Goal: Check status: Check status

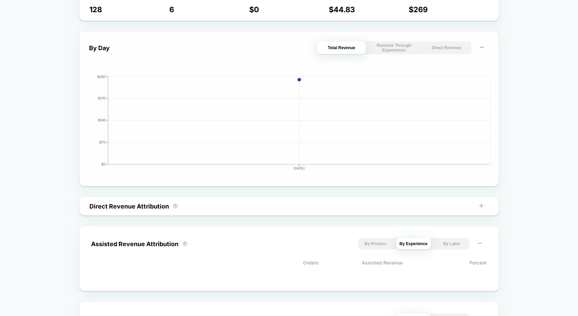
scroll to position [271, 0]
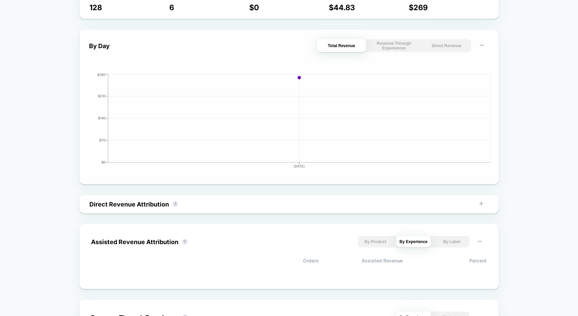
click at [383, 46] on button "Revenue Through Experiences" at bounding box center [393, 45] width 49 height 13
click at [460, 47] on button "Direct Revenue" at bounding box center [446, 45] width 49 height 13
click at [352, 35] on div "By Day Total Revenue Revenue Through Experiences Direct Revenue [DATE] $0 $1 $2…" at bounding box center [289, 106] width 420 height 155
click at [349, 44] on button "Total Revenue" at bounding box center [341, 45] width 49 height 13
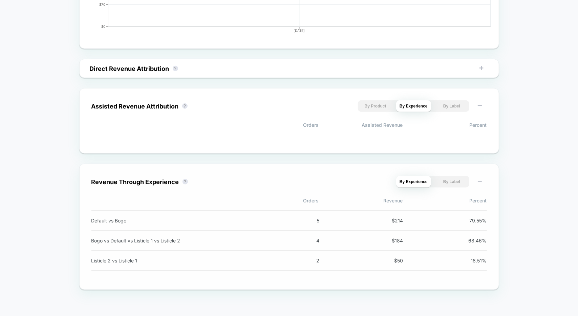
scroll to position [406, 0]
click at [459, 106] on button "By Label" at bounding box center [451, 106] width 35 height 12
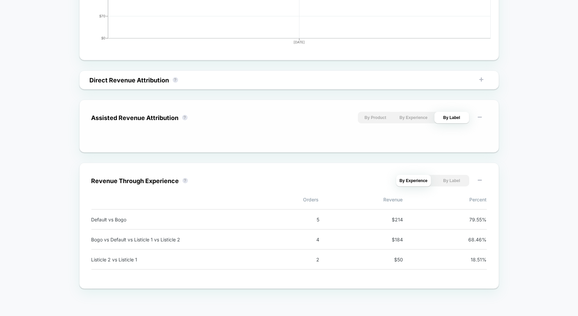
scroll to position [394, 0]
click at [378, 121] on button "By Product" at bounding box center [375, 118] width 35 height 12
click at [433, 122] on div "By Product By Experience By Label" at bounding box center [413, 118] width 111 height 12
click at [429, 121] on button "By Experience" at bounding box center [413, 118] width 35 height 12
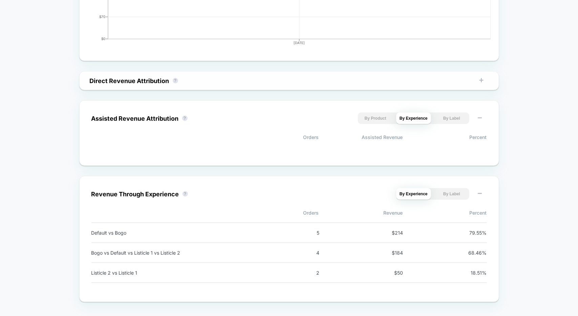
click at [454, 85] on button "By Label" at bounding box center [453, 81] width 35 height 12
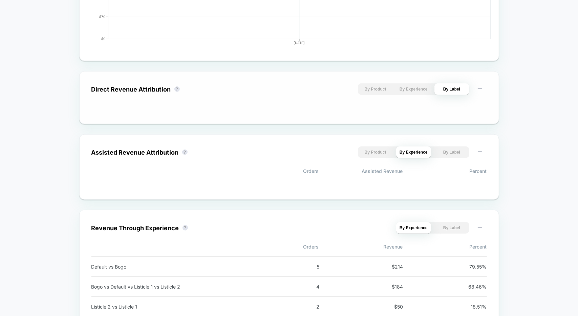
click at [406, 89] on button "By Experience" at bounding box center [413, 89] width 35 height 12
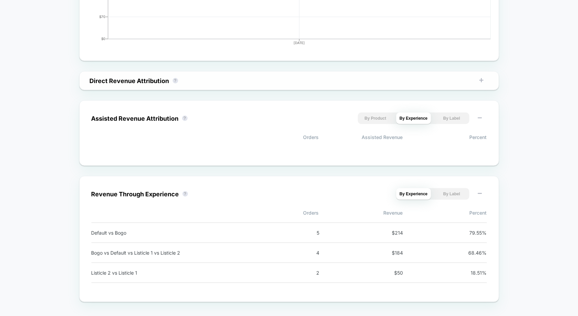
click at [401, 81] on button "By Experience" at bounding box center [415, 81] width 35 height 12
click at [402, 84] on button "By Experience" at bounding box center [415, 81] width 35 height 12
click at [481, 79] on button at bounding box center [481, 81] width 11 height 12
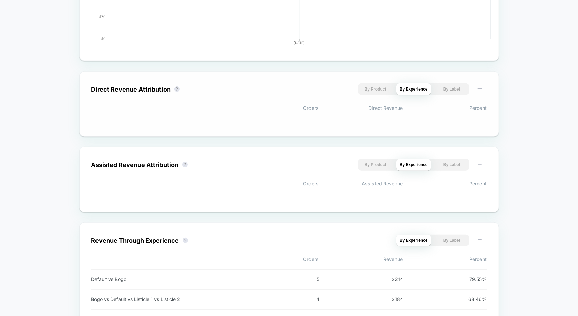
click at [480, 79] on div "Direct Revenue Attribution ? By Product By Experience By Label Orders Direct Re…" at bounding box center [289, 103] width 420 height 65
click at [387, 92] on button "By Product" at bounding box center [375, 89] width 35 height 12
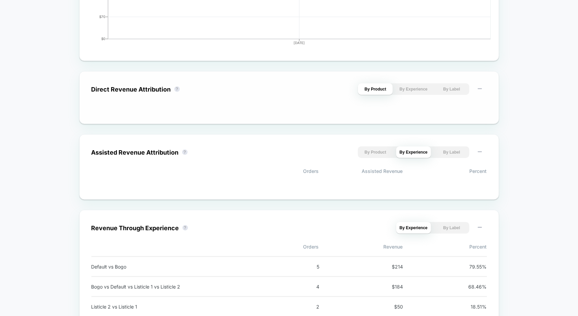
click at [418, 88] on button "By Experience" at bounding box center [413, 89] width 35 height 12
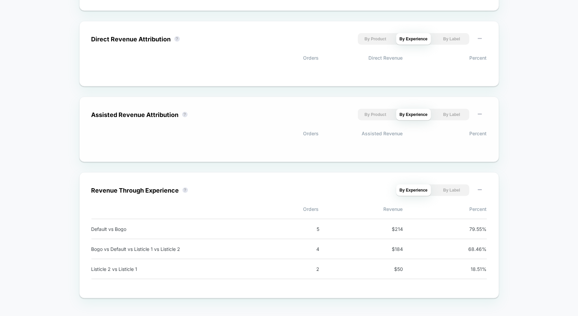
scroll to position [453, 0]
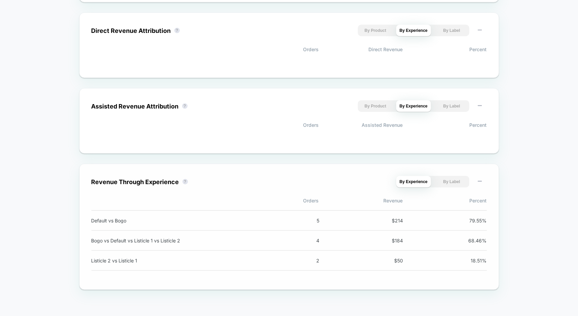
drag, startPoint x: 443, startPoint y: 166, endPoint x: 445, endPoint y: 170, distance: 4.5
click at [443, 166] on div "Revenue Through Experience ? By Experience By Label Orders Revenue Percent Defa…" at bounding box center [289, 227] width 420 height 126
click at [450, 176] on button "By Label" at bounding box center [451, 182] width 35 height 12
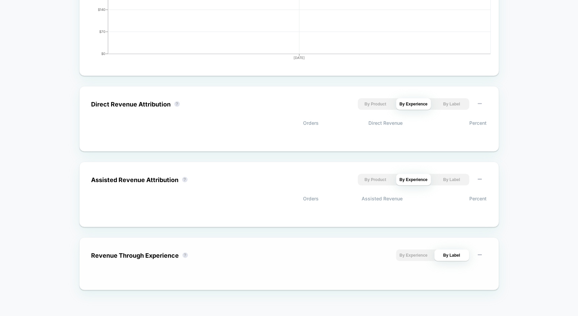
click at [421, 267] on div "Revenue Through Experience ? By Experience By Label" at bounding box center [289, 263] width 396 height 28
click at [417, 254] on button "By Experience" at bounding box center [413, 255] width 35 height 12
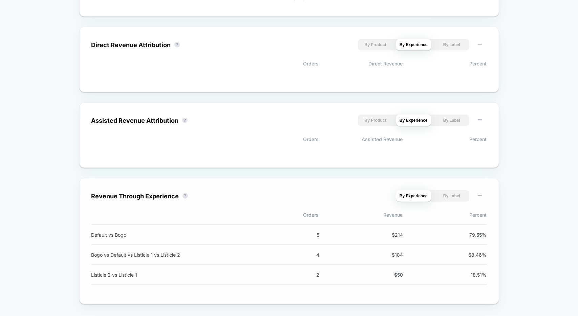
scroll to position [453, 0]
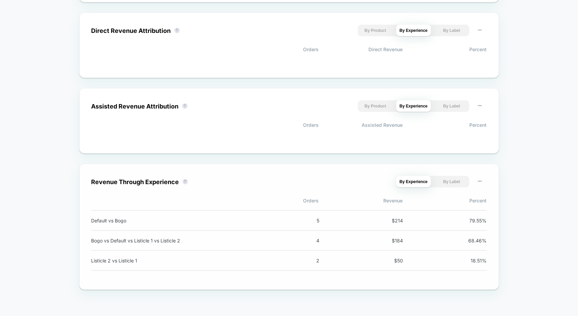
drag, startPoint x: 433, startPoint y: 249, endPoint x: 357, endPoint y: 222, distance: 80.6
click at [357, 222] on div "Revenue Through Experience ? By Experience By Label Orders Revenue Percent Defa…" at bounding box center [289, 227] width 396 height 102
click at [357, 222] on div "Default vs Bogo 5 $ 214 79.55 %" at bounding box center [289, 220] width 396 height 21
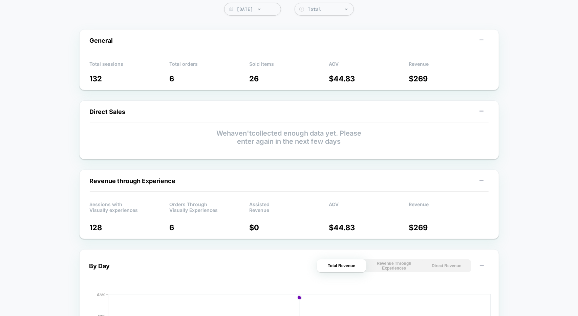
scroll to position [0, 0]
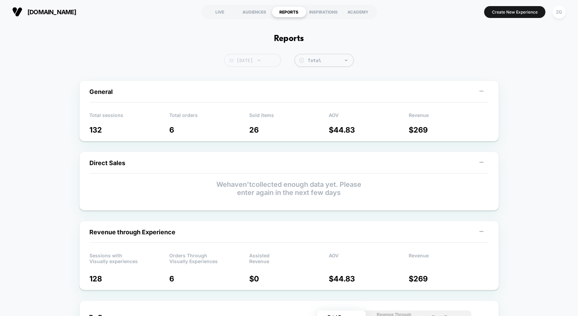
click at [267, 58] on span "[DATE]" at bounding box center [252, 60] width 57 height 13
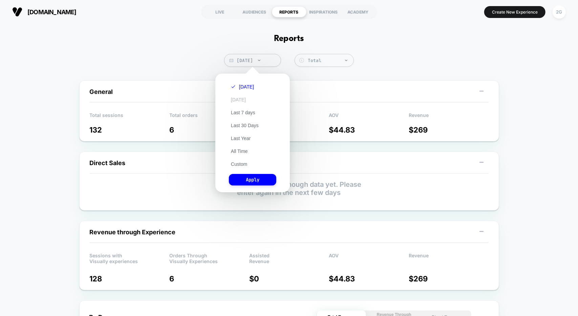
click at [248, 97] on button "[DATE]" at bounding box center [238, 100] width 19 height 6
click at [266, 180] on button "Apply" at bounding box center [252, 180] width 47 height 12
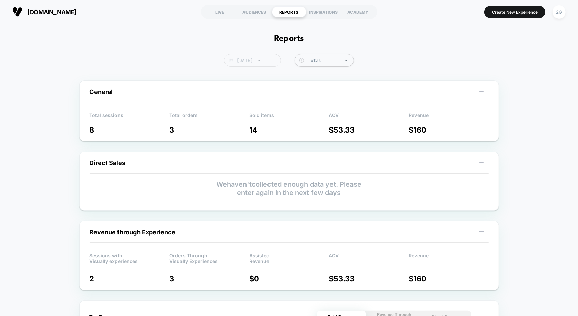
click at [274, 60] on span "[DATE]" at bounding box center [252, 60] width 57 height 13
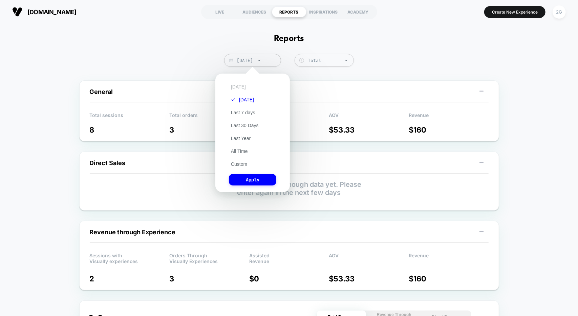
click at [243, 88] on button "[DATE]" at bounding box center [238, 87] width 19 height 6
click at [261, 183] on button "Apply" at bounding box center [252, 180] width 47 height 12
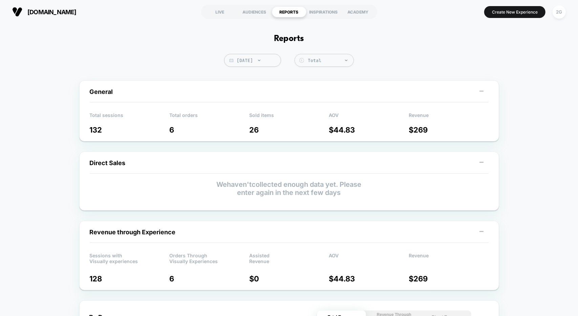
click at [221, 6] on section "LIVE AUDIENCES REPORTS INSPIRATIONS ACADEMY" at bounding box center [289, 11] width 183 height 17
click at [223, 12] on div "LIVE" at bounding box center [220, 11] width 35 height 11
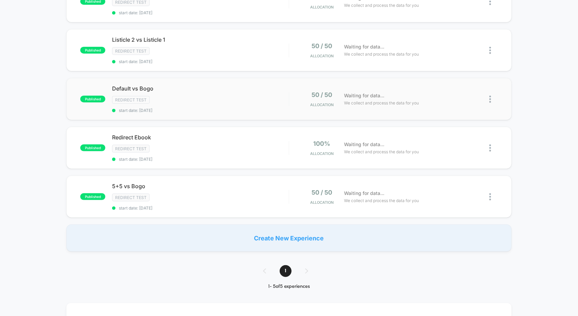
scroll to position [102, 0]
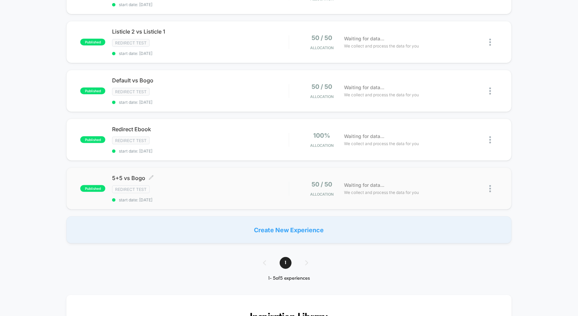
click at [272, 178] on div "5+5 vs Bogo Click to edit experience details Click to edit experience details R…" at bounding box center [200, 188] width 176 height 28
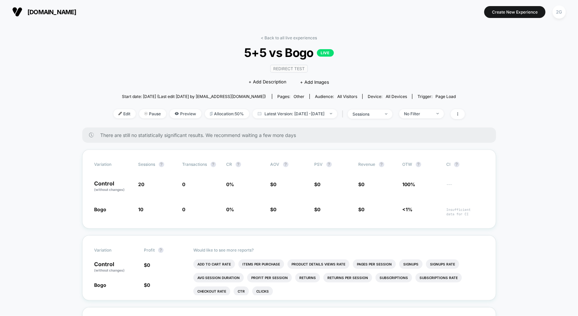
click at [266, 118] on div "Edit Pause Preview Allocation: 50% Latest Version: [DATE] - [DATE] | sessions N…" at bounding box center [289, 114] width 352 height 10
click at [269, 113] on span "Latest Version: [DATE] - [DATE]" at bounding box center [295, 113] width 85 height 9
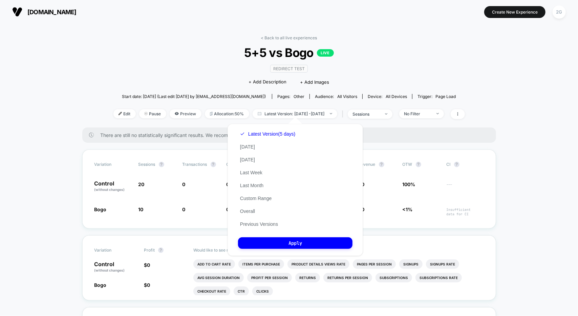
click at [255, 146] on div "Latest Version (5 days) [DATE] [DATE] Last Week Last Month Custom Range Overall…" at bounding box center [267, 178] width 59 height 103
click at [244, 150] on div "Latest Version (5 days) [DATE] [DATE] Last Week Last Month Custom Range Overall…" at bounding box center [267, 178] width 59 height 103
click at [243, 145] on button "[DATE]" at bounding box center [247, 147] width 19 height 6
click at [289, 244] on button "Apply" at bounding box center [295, 243] width 114 height 12
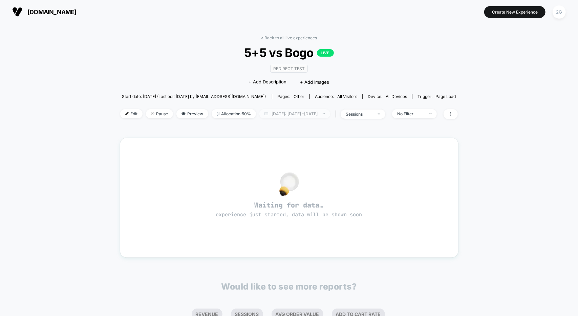
click at [280, 114] on span "[DATE]: [DATE] - [DATE]" at bounding box center [294, 113] width 71 height 9
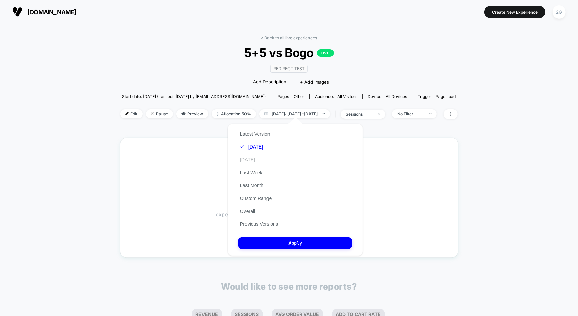
click at [251, 157] on button "[DATE]" at bounding box center [247, 159] width 19 height 6
click at [294, 239] on button "Apply" at bounding box center [295, 243] width 114 height 12
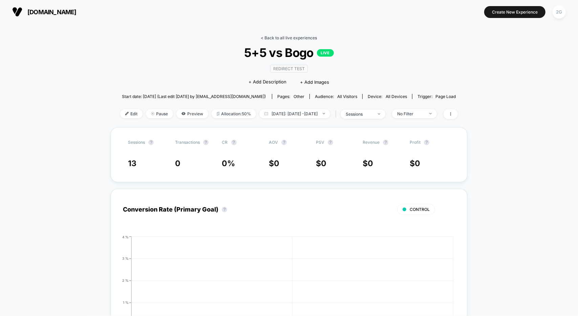
click at [269, 36] on link "< Back to all live experiences" at bounding box center [289, 37] width 56 height 5
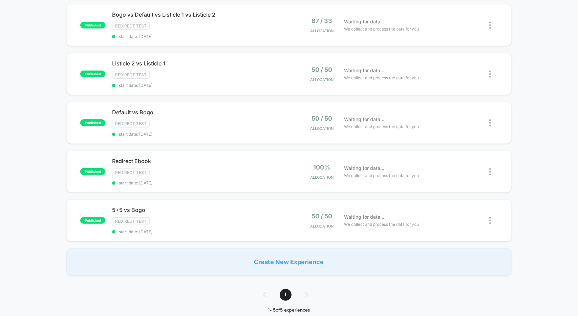
scroll to position [68, 0]
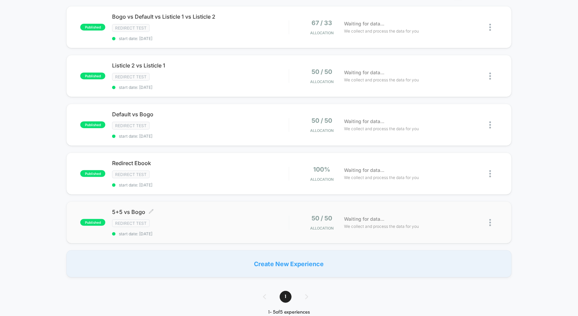
click at [198, 219] on div "Redirect Test" at bounding box center [200, 223] width 176 height 8
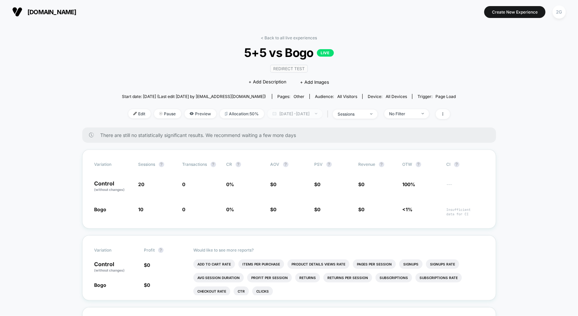
click at [276, 111] on span "[DATE] - [DATE]" at bounding box center [295, 113] width 55 height 9
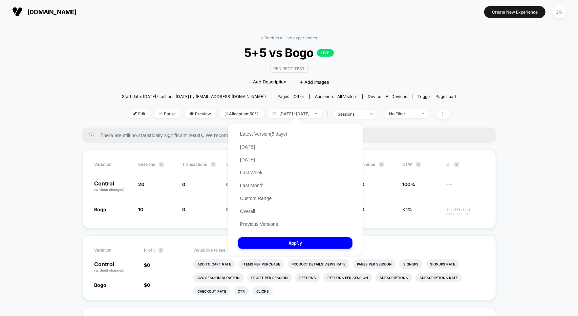
click at [251, 143] on div "Latest Version (5 days) [DATE] [DATE] Last Week Last Month Custom Range Overall…" at bounding box center [263, 178] width 51 height 103
drag, startPoint x: 251, startPoint y: 145, endPoint x: 256, endPoint y: 160, distance: 16.1
click at [251, 145] on button "[DATE]" at bounding box center [247, 147] width 19 height 6
click at [284, 241] on button "Apply" at bounding box center [295, 243] width 114 height 12
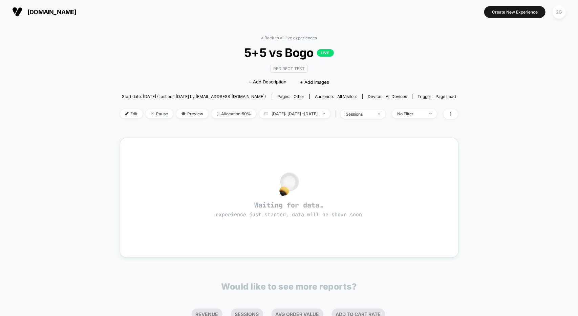
click at [286, 107] on div "< Back to all live experiences 5+5 vs Bogo LIVE Redirect Test Click to edit exp…" at bounding box center [289, 81] width 338 height 92
click at [287, 110] on span "[DATE]: [DATE] - [DATE]" at bounding box center [294, 113] width 71 height 9
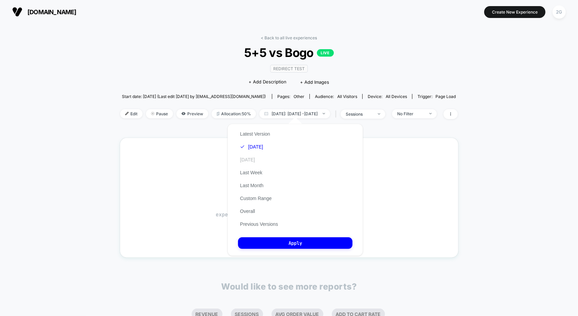
click at [255, 156] on button "[DATE]" at bounding box center [247, 159] width 19 height 6
click at [302, 242] on button "Apply" at bounding box center [295, 243] width 114 height 12
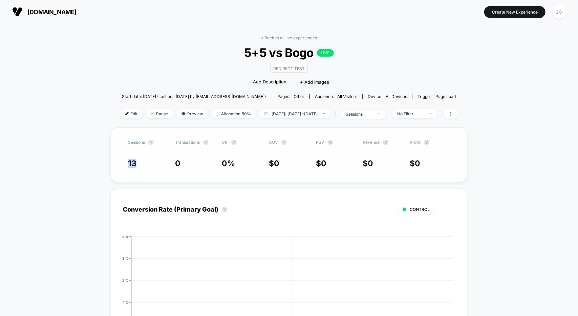
drag, startPoint x: 119, startPoint y: 161, endPoint x: 160, endPoint y: 155, distance: 41.0
click at [160, 155] on div "Sessions ? Transactions ? CR ? AOV ? PSV ? Revenue ? Profit ? 13 0 0 % $ 0 $ 0 …" at bounding box center [289, 154] width 356 height 55
click at [306, 38] on link "< Back to all live experiences" at bounding box center [289, 37] width 56 height 5
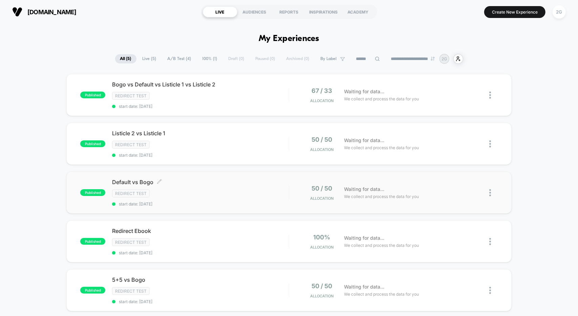
click at [218, 189] on div "Redirect Test" at bounding box center [200, 193] width 176 height 8
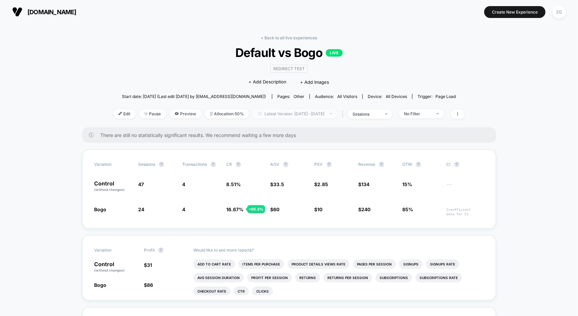
click at [274, 113] on span "Latest Version: [DATE] - [DATE]" at bounding box center [295, 113] width 85 height 9
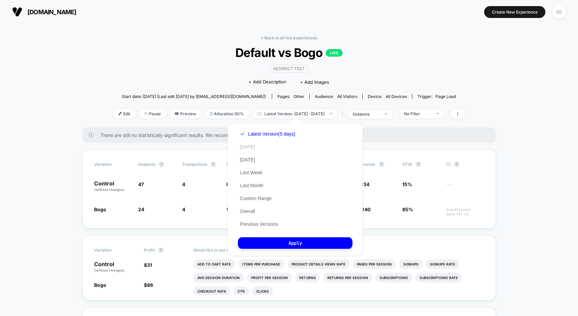
click at [246, 147] on button "[DATE]" at bounding box center [247, 147] width 19 height 6
click at [287, 239] on button "Apply" at bounding box center [295, 243] width 114 height 12
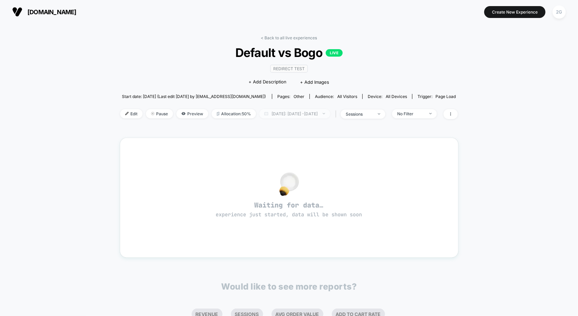
click at [280, 115] on span "[DATE]: [DATE] - [DATE]" at bounding box center [294, 113] width 71 height 9
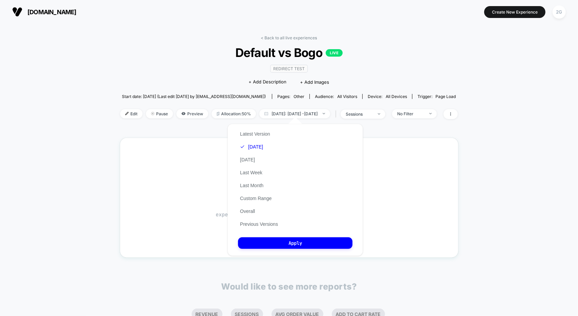
click at [250, 165] on div "Latest Version [DATE] [DATE] Last Week Last Month Custom Range Overall Previous…" at bounding box center [259, 178] width 42 height 103
click at [252, 159] on button "[DATE]" at bounding box center [247, 159] width 19 height 6
drag, startPoint x: 293, startPoint y: 246, endPoint x: 289, endPoint y: 242, distance: 6.2
click at [293, 246] on button "Apply" at bounding box center [295, 243] width 114 height 12
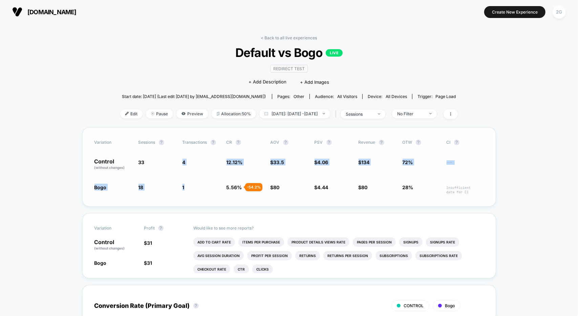
drag, startPoint x: 176, startPoint y: 161, endPoint x: 203, endPoint y: 190, distance: 39.8
click at [203, 190] on div "Variation Sessions ? Transactions ? CR ? AOV ? PSV ? Revenue ? OTW ? CI ? Contr…" at bounding box center [289, 166] width 414 height 79
click at [212, 186] on span "1 - 54.2 %" at bounding box center [201, 189] width 37 height 10
drag, startPoint x: 356, startPoint y: 185, endPoint x: 382, endPoint y: 187, distance: 26.2
click at [381, 187] on div "Bogo 18 - 45.5 % 1 - 54.2 % 5.56 % - 54.2 % $ 80 + 139 % $ 4.44 + 9.5 % $ 80 + …" at bounding box center [288, 189] width 389 height 10
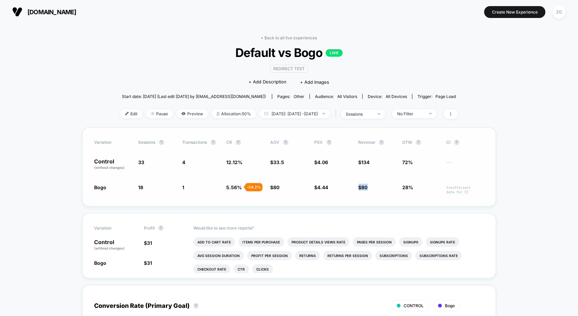
click at [396, 187] on div "Bogo 18 - 45.5 % 1 - 54.2 % 5.56 % - 54.2 % $ 80 + 139 % $ 4.44 + 9.5 % $ 80 + …" at bounding box center [288, 189] width 389 height 10
click at [288, 39] on link "< Back to all live experiences" at bounding box center [289, 37] width 56 height 5
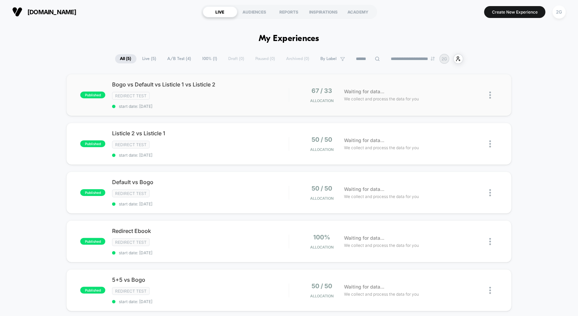
click at [239, 109] on div "published Bogo vs Default vs Listicle 1 vs Listicle 2 Redirect Test start date:…" at bounding box center [288, 95] width 445 height 42
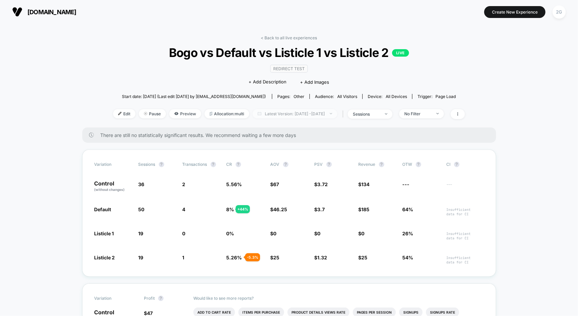
click at [273, 116] on span "Latest Version: [DATE] - [DATE]" at bounding box center [295, 113] width 85 height 9
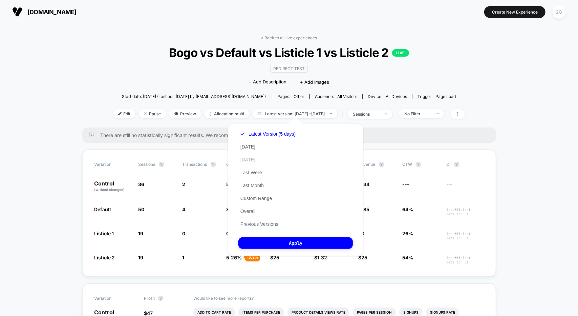
click at [247, 157] on button "[DATE]" at bounding box center [247, 159] width 19 height 6
click at [283, 248] on button "Apply" at bounding box center [295, 243] width 114 height 12
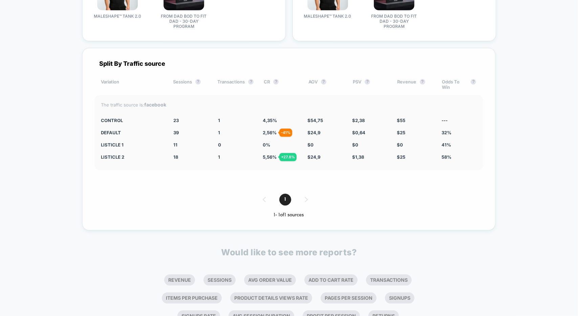
scroll to position [1044, 0]
